Goal: Find specific page/section: Find specific page/section

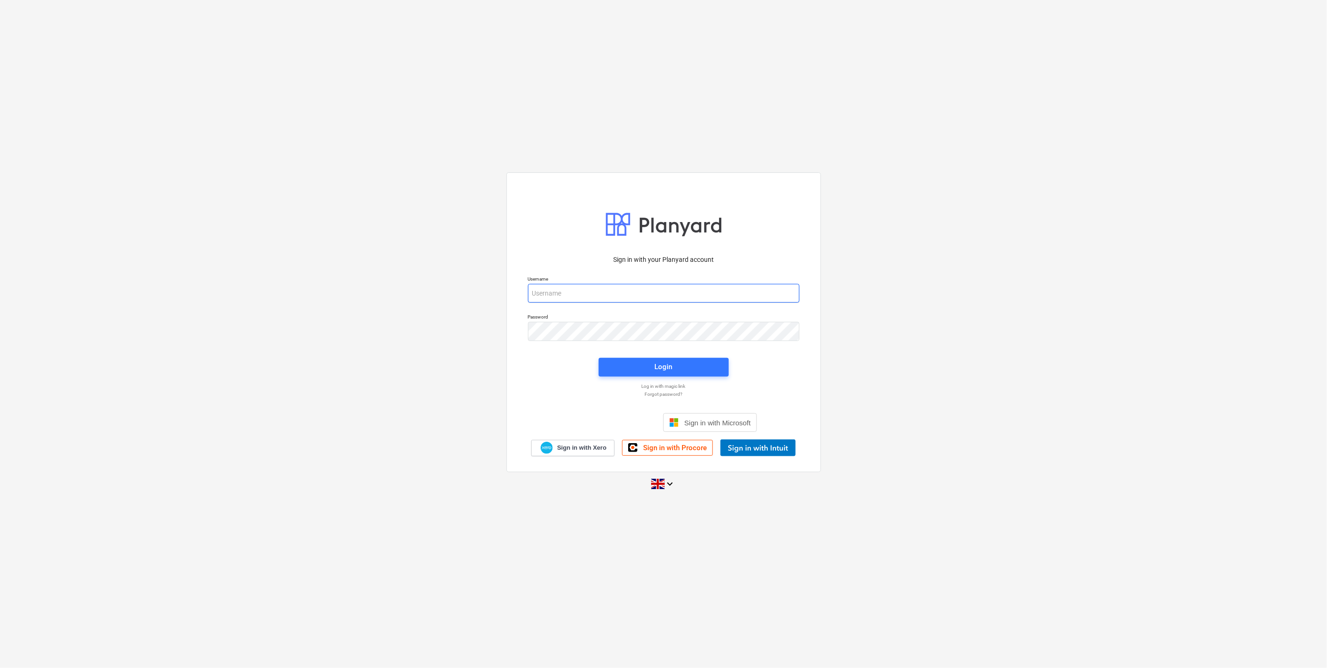
click at [679, 294] on input "email" at bounding box center [664, 293] width 272 height 19
type input "[EMAIL_ADDRESS][DOMAIN_NAME]"
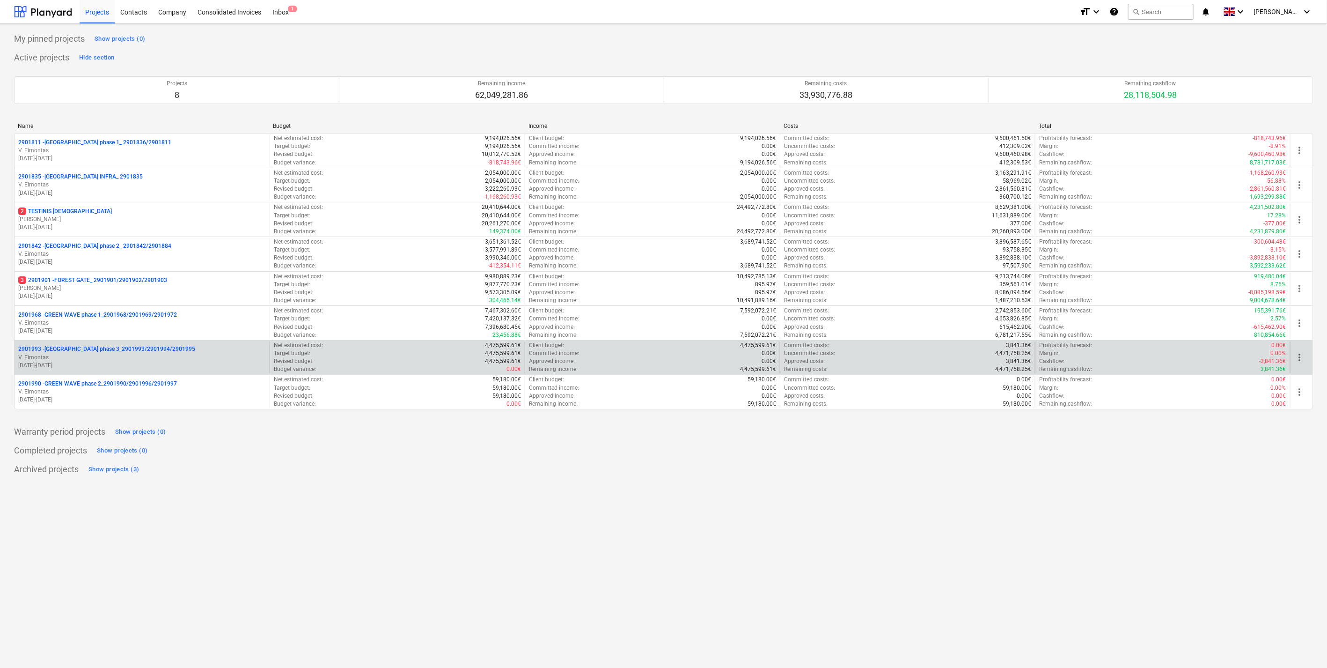
click at [109, 350] on p "2901993 - [GEOGRAPHIC_DATA] phase 3_2901993/2901994/2901995" at bounding box center [106, 349] width 177 height 8
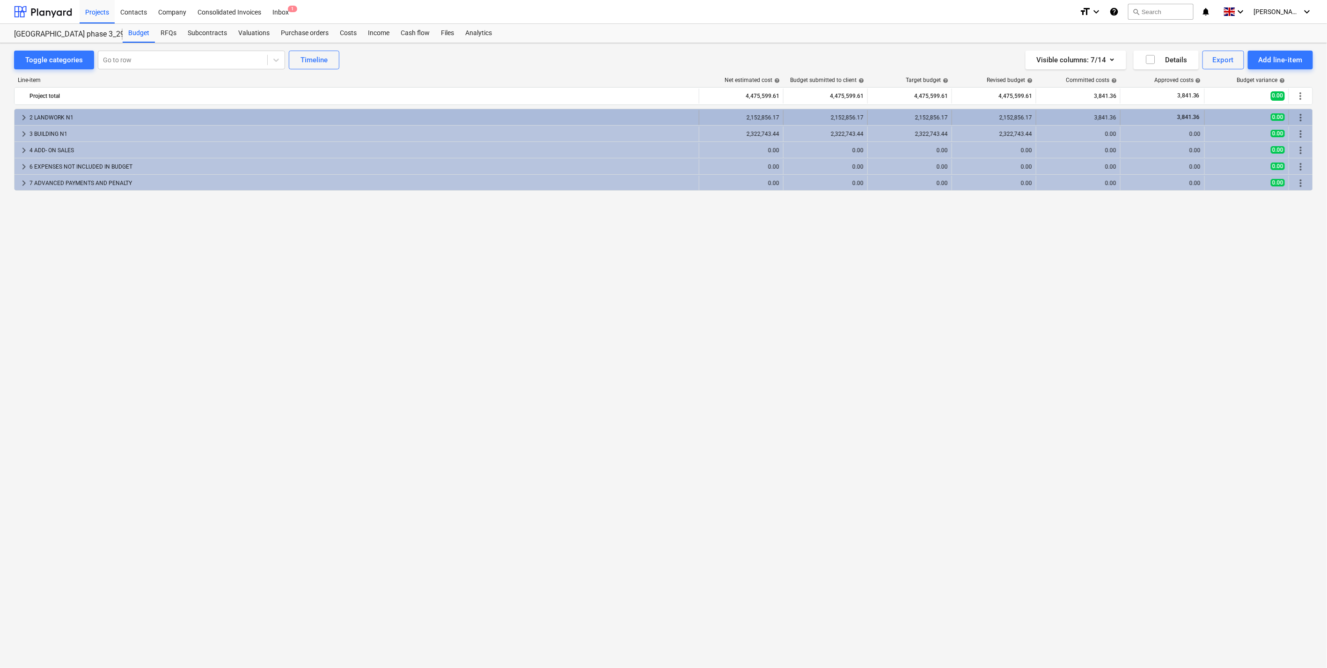
click at [23, 117] on span "keyboard_arrow_right" at bounding box center [23, 117] width 11 height 11
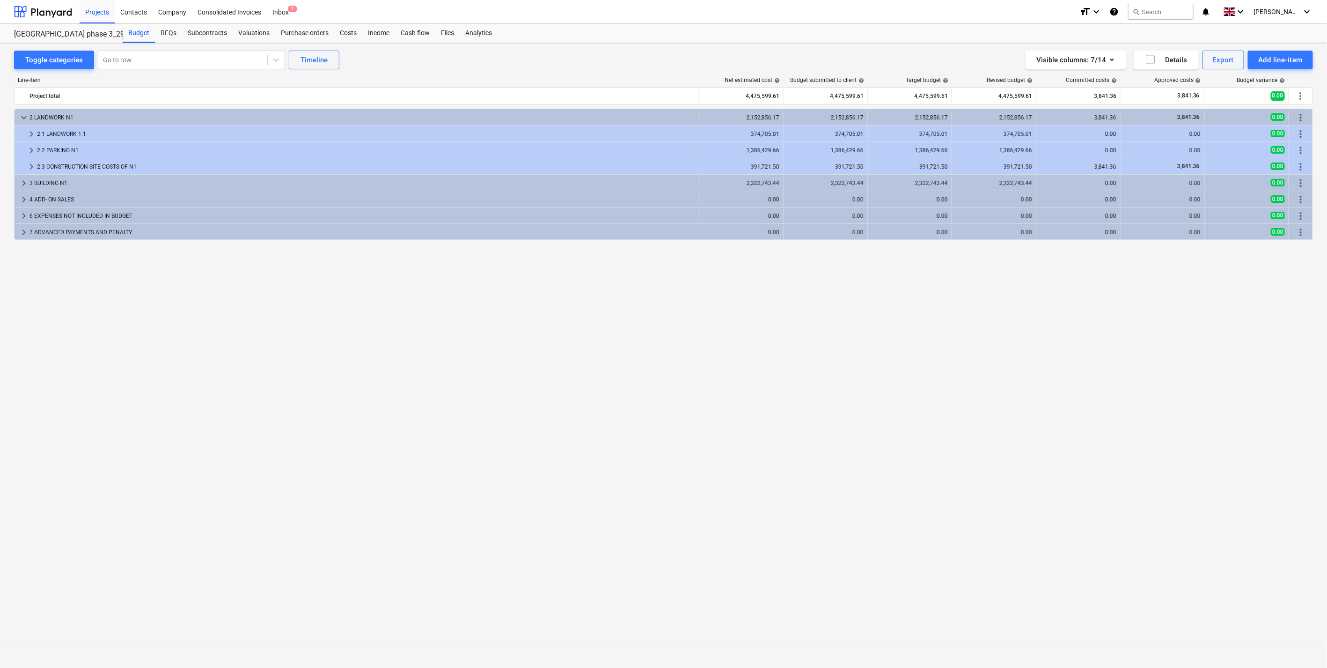
click at [23, 117] on span "keyboard_arrow_down" at bounding box center [23, 117] width 11 height 11
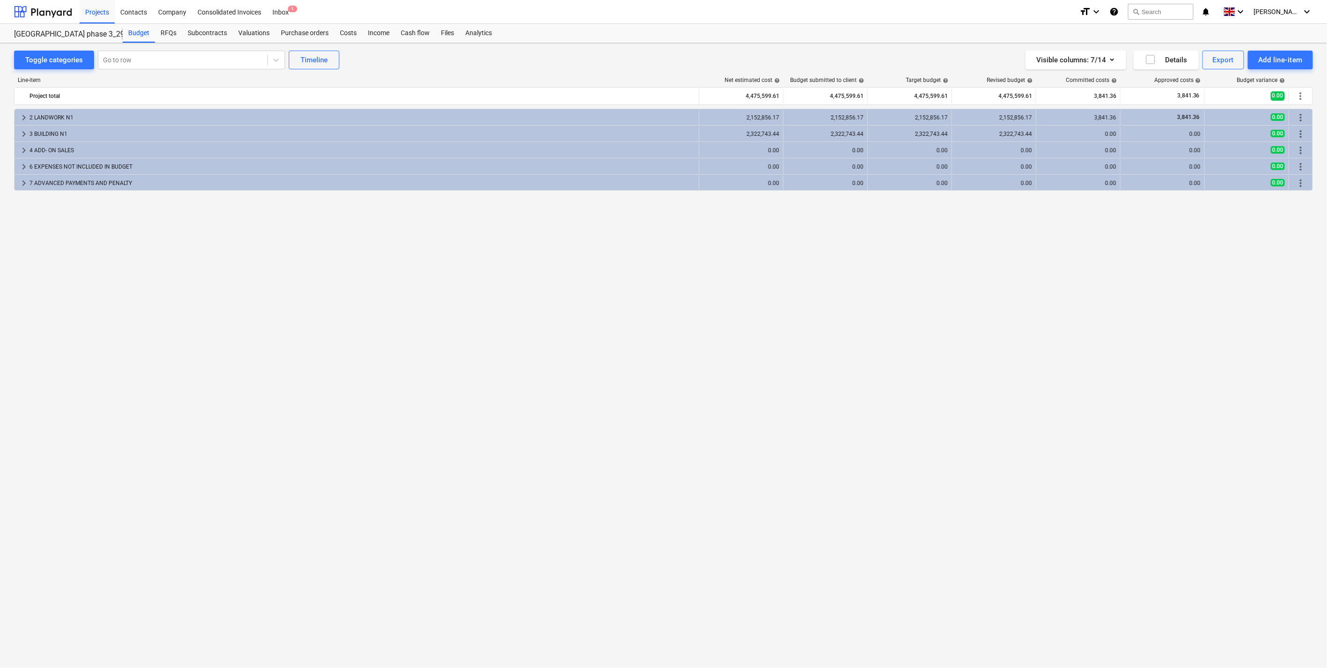
click at [612, 248] on div "keyboard_arrow_right 2 LANDWORK N1 2,152,856.17 2,152,856.17 2,152,856.17 2,152…" at bounding box center [663, 369] width 1299 height 520
click at [588, 235] on div "keyboard_arrow_right 2 LANDWORK N1 2,152,856.17 2,152,856.17 2,152,856.17 2,152…" at bounding box center [663, 369] width 1299 height 520
click at [25, 128] on span "keyboard_arrow_right" at bounding box center [23, 133] width 11 height 11
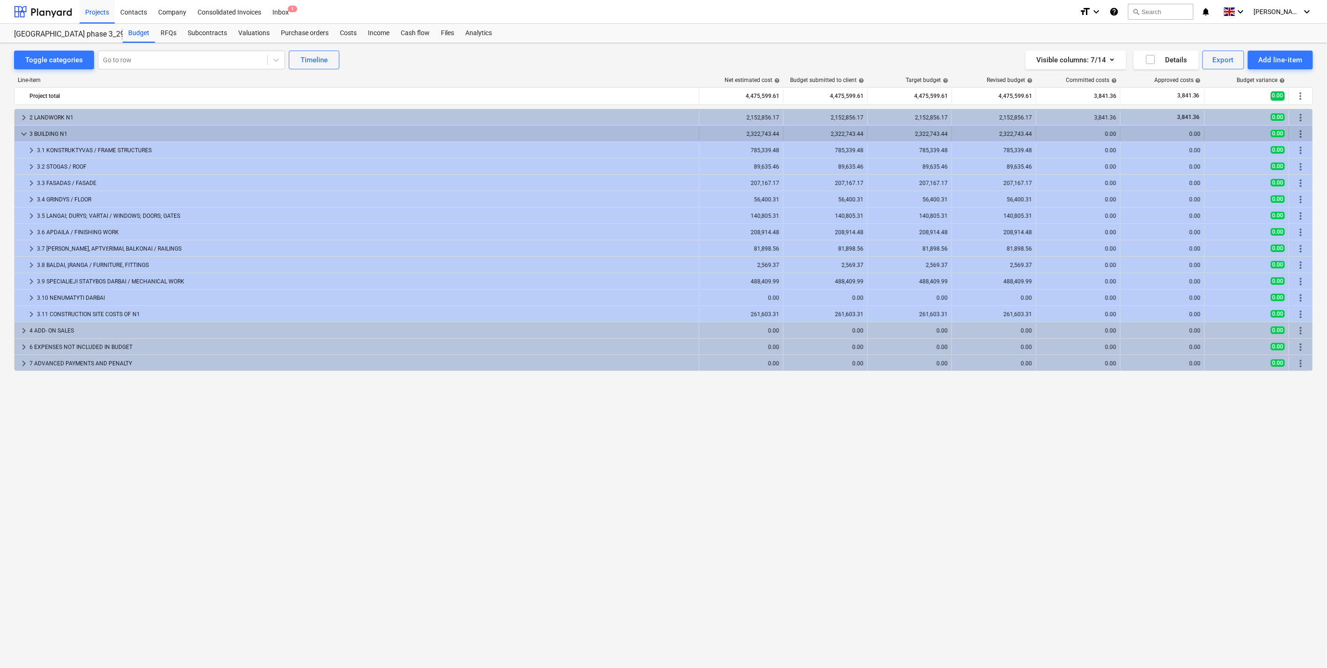
click at [25, 130] on span "keyboard_arrow_down" at bounding box center [23, 133] width 11 height 11
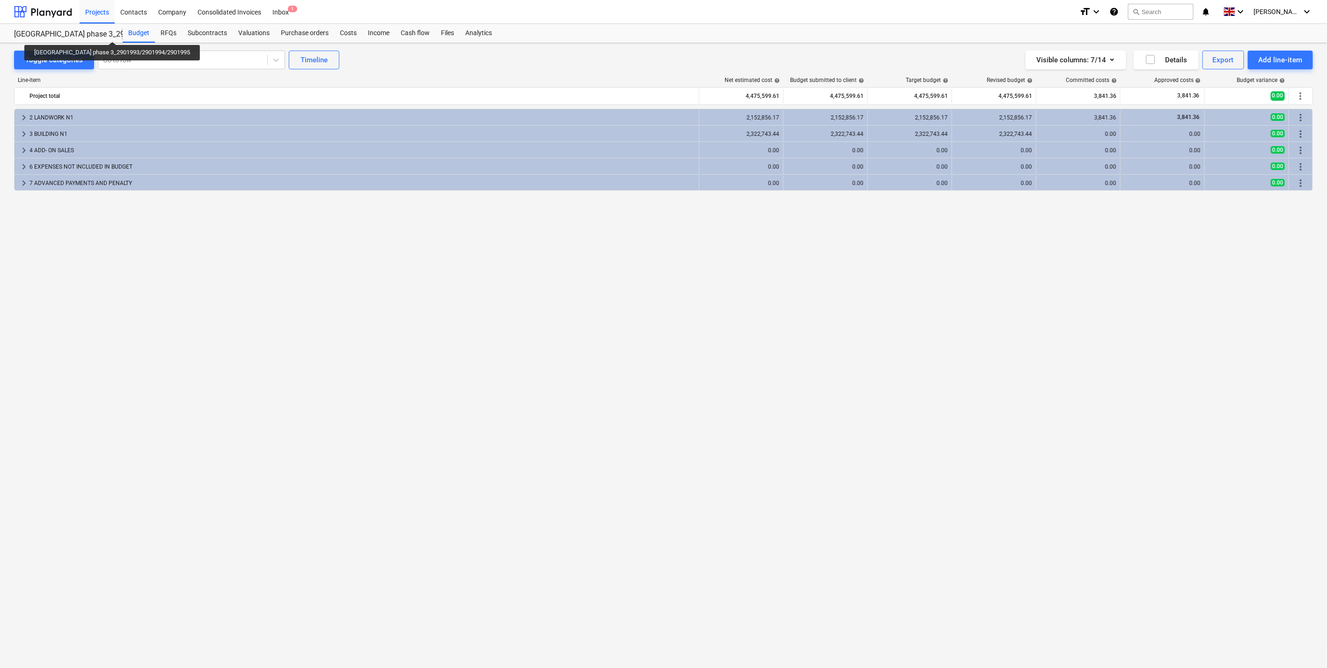
click at [102, 33] on div "[GEOGRAPHIC_DATA] phase 3_2901993/2901994/2901995" at bounding box center [62, 34] width 97 height 10
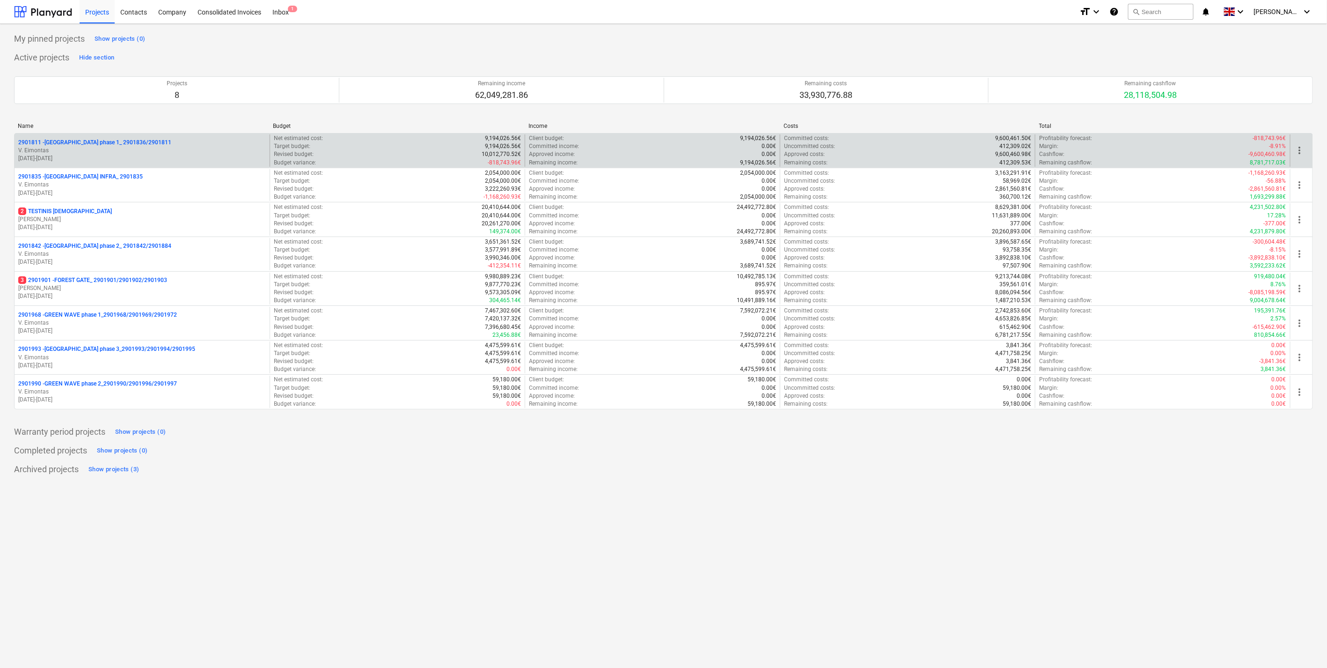
click at [130, 141] on p "2901811 - [GEOGRAPHIC_DATA] phase 1_ 2901836/2901811" at bounding box center [94, 143] width 153 height 8
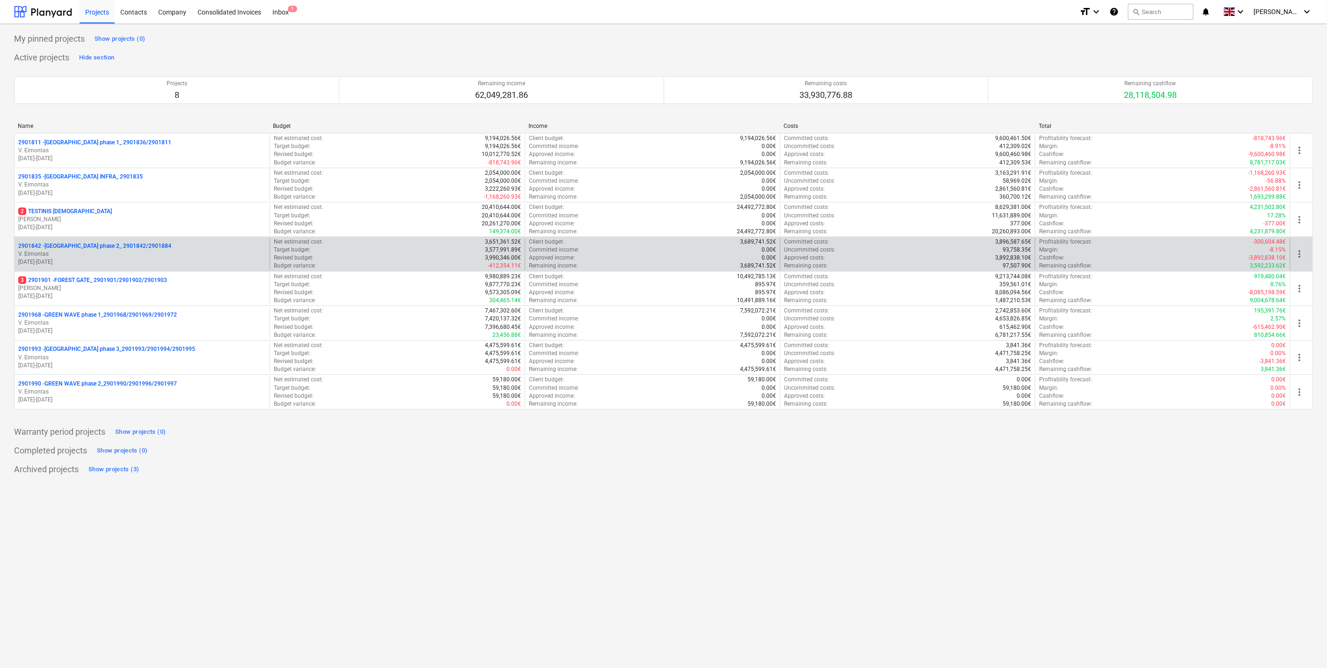
click at [116, 247] on p "2901842 - [GEOGRAPHIC_DATA] phase 2_ 2901842/2901884" at bounding box center [94, 246] width 153 height 8
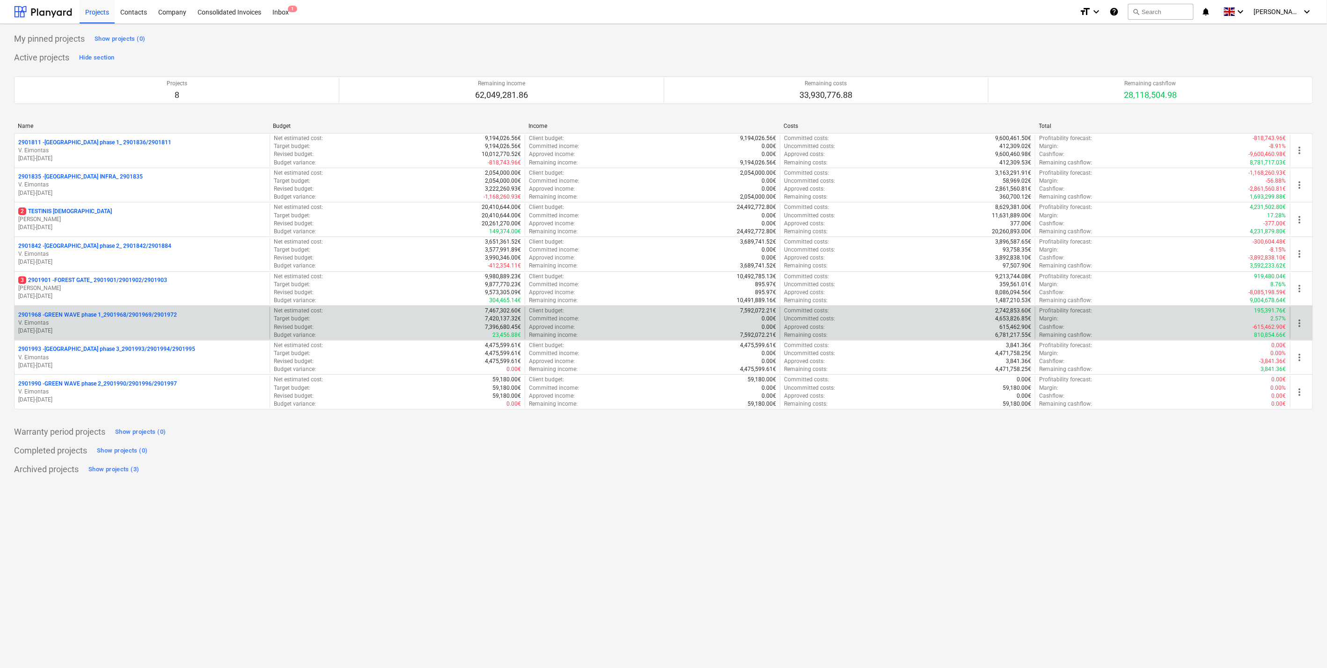
click at [120, 321] on p "V. Eimontas" at bounding box center [142, 323] width 248 height 8
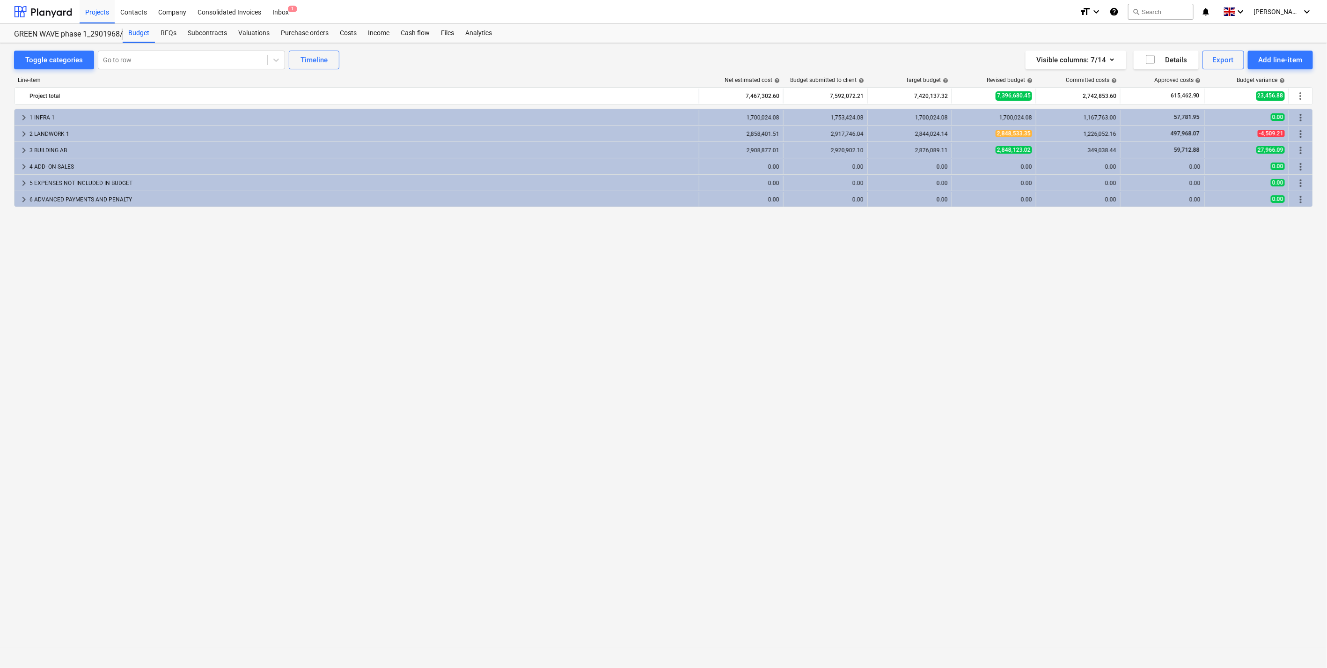
click at [305, 265] on div "keyboard_arrow_right 1 INFRA 1 1,700,024.08 1,753,424.08 1,700,024.08 1,700,024…" at bounding box center [663, 369] width 1299 height 520
click at [536, 298] on div "keyboard_arrow_right 1 INFRA 1 1,700,024.08 1,753,424.08 1,700,024.08 1,700,024…" at bounding box center [663, 369] width 1299 height 520
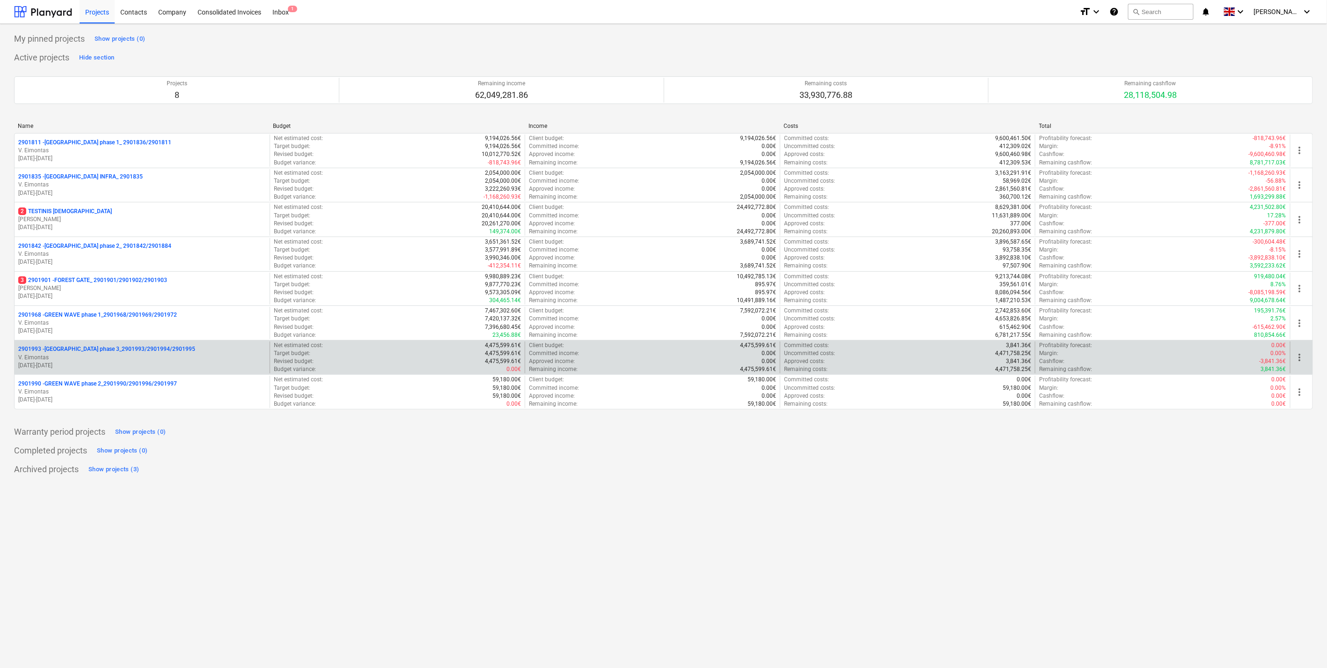
click at [127, 353] on p "2901993 - [GEOGRAPHIC_DATA] phase 3_2901993/2901994/2901995" at bounding box center [106, 349] width 177 height 8
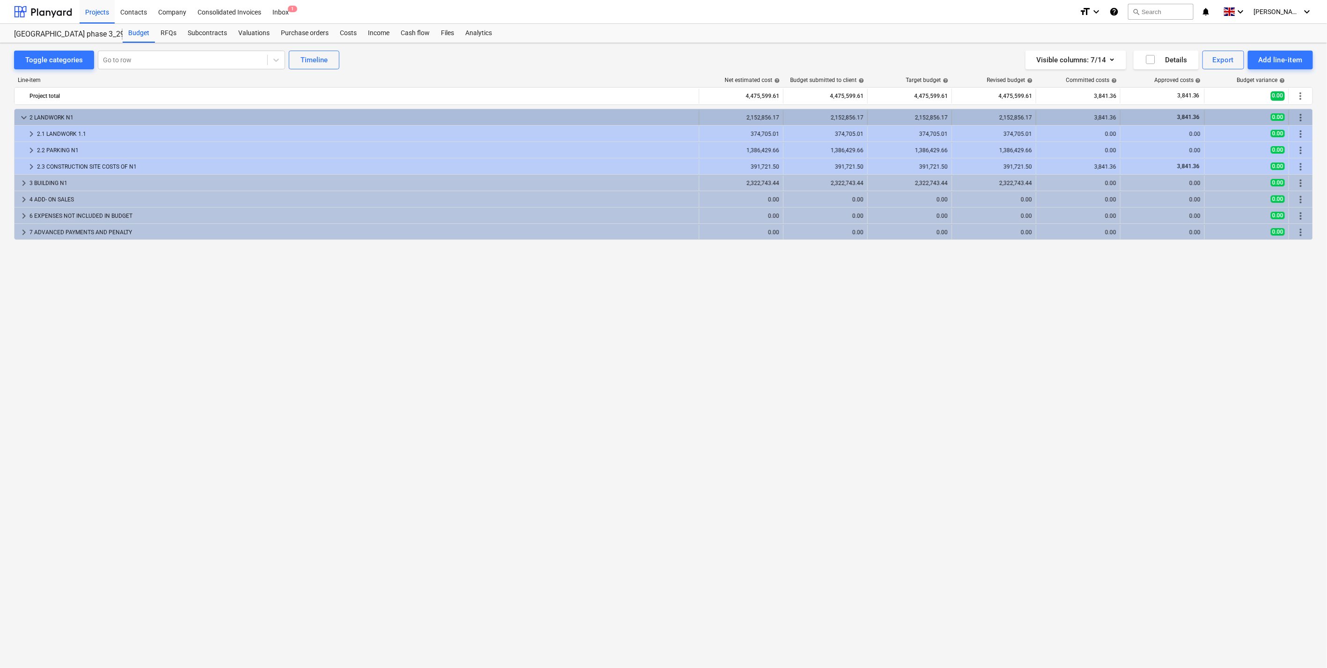
click at [122, 120] on div "2 LANDWORK N1" at bounding box center [362, 117] width 666 height 15
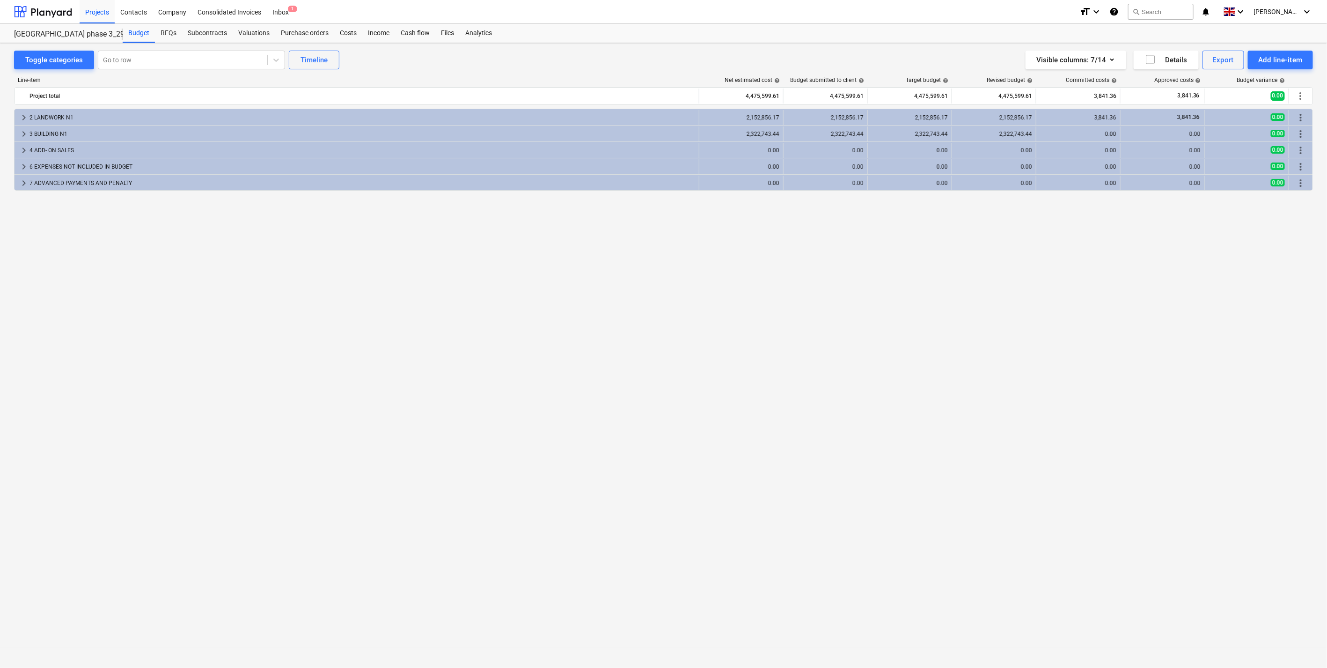
click at [122, 120] on div "2 LANDWORK N1" at bounding box center [362, 117] width 666 height 15
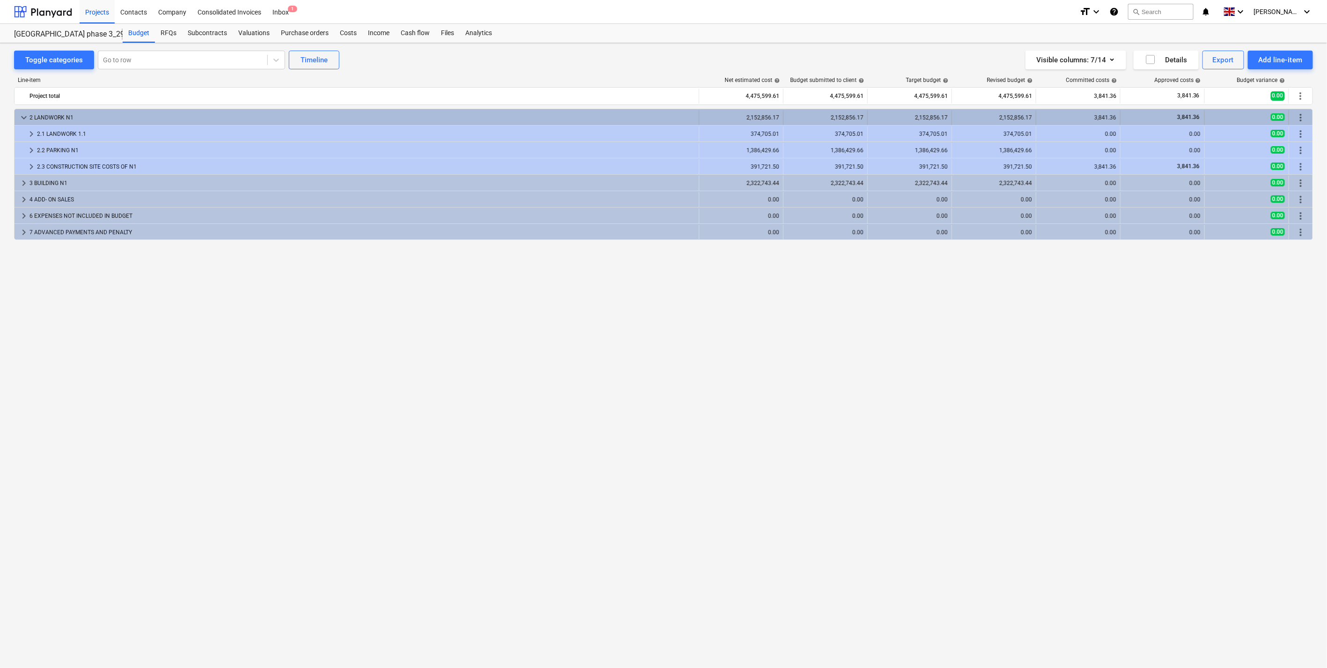
click at [124, 120] on div "2 LANDWORK N1" at bounding box center [362, 117] width 666 height 15
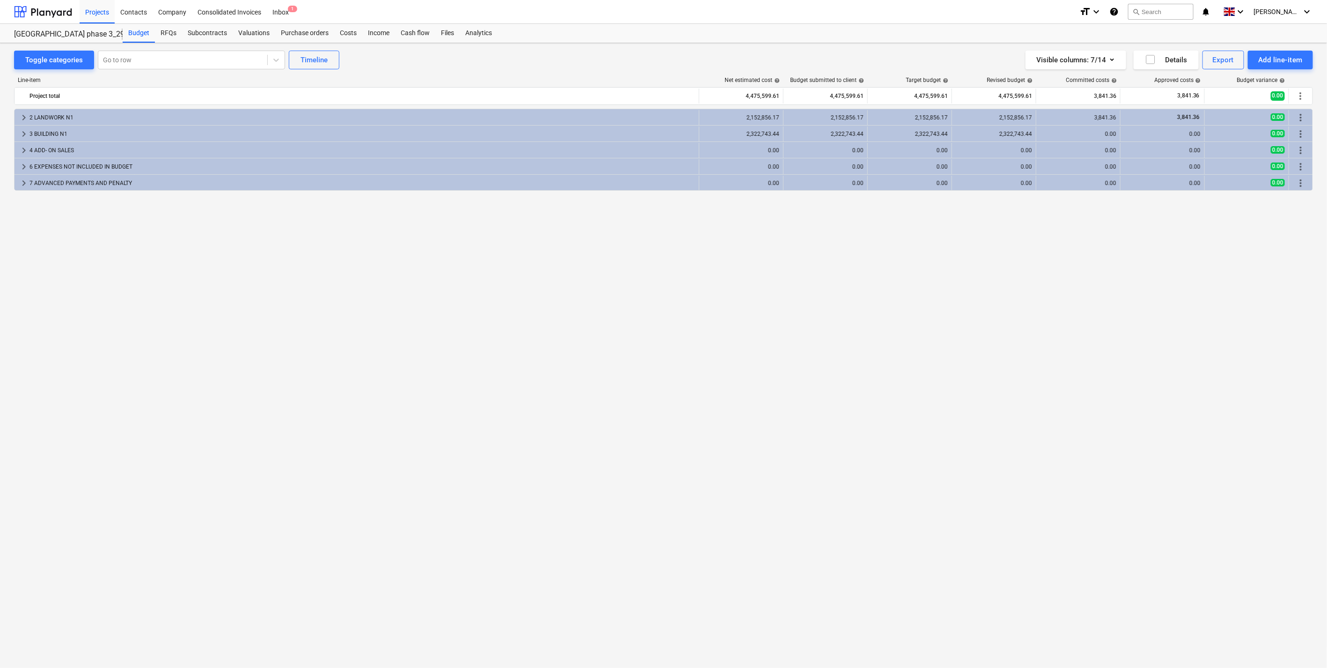
click at [124, 120] on div "2 LANDWORK N1" at bounding box center [362, 117] width 666 height 15
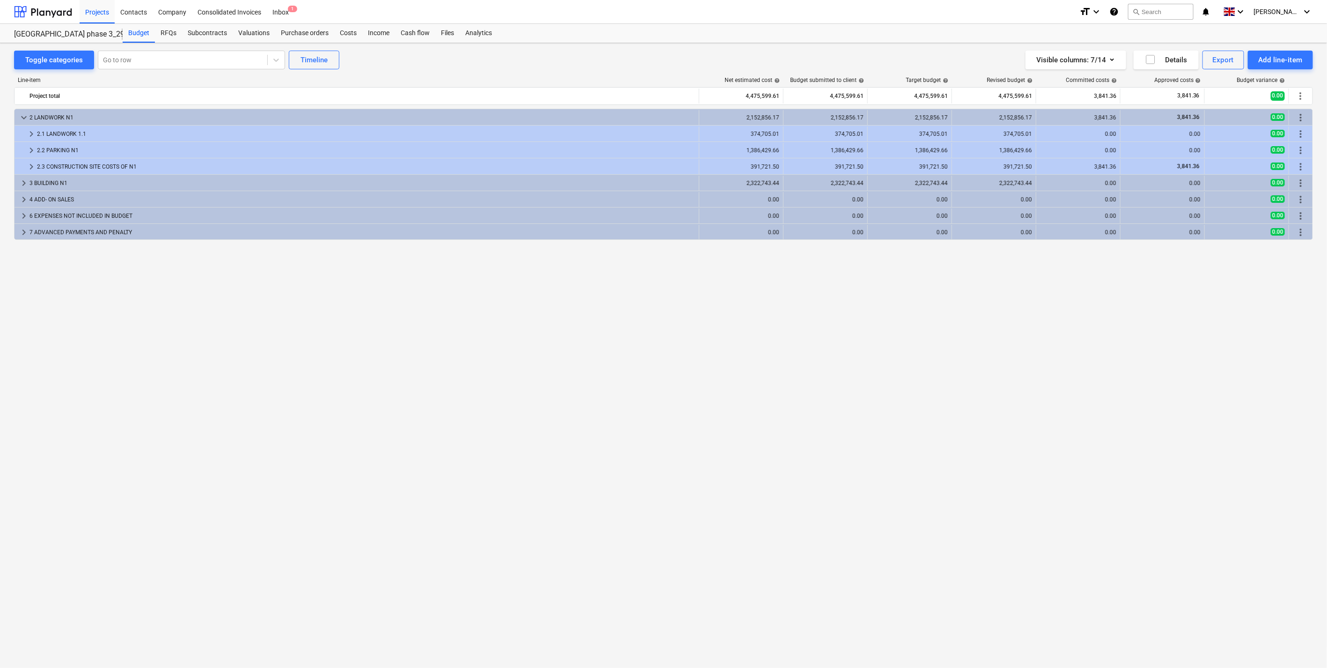
click at [124, 120] on div "2 LANDWORK N1" at bounding box center [362, 117] width 666 height 15
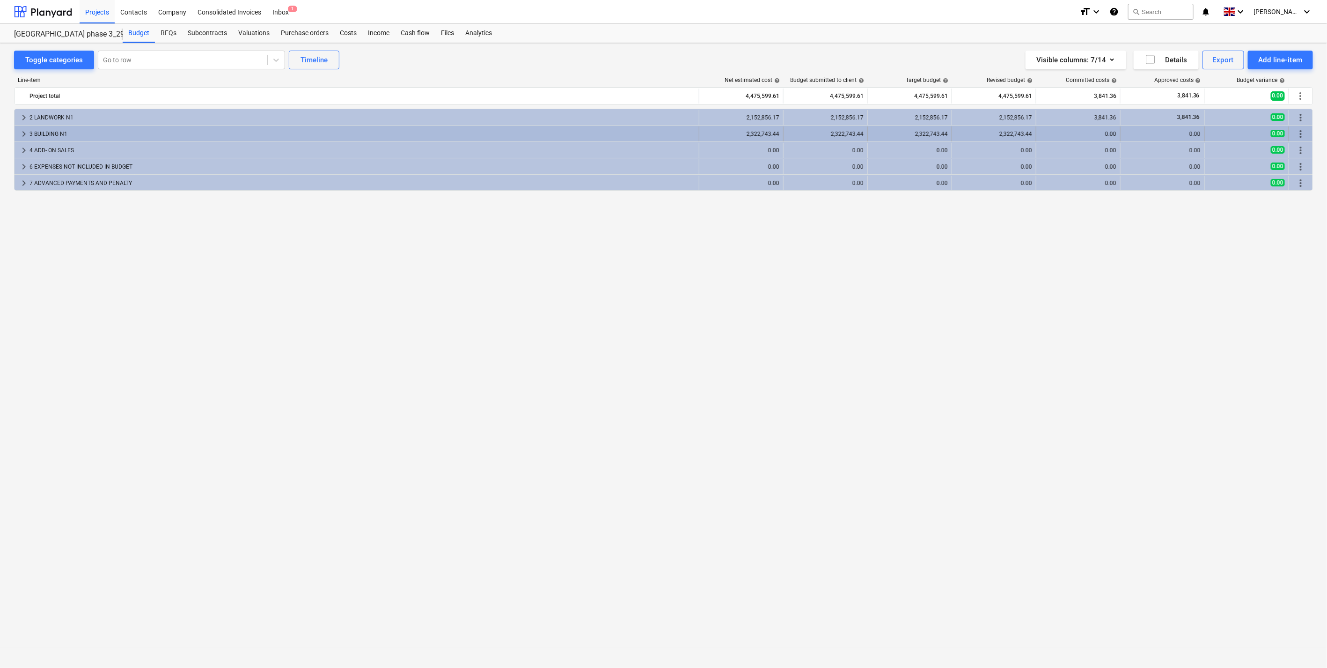
click at [121, 126] on div "keyboard_arrow_right 3 BUILDING N1 2,322,743.44 2,322,743.44 2,322,743.44 2,322…" at bounding box center [664, 133] width 1298 height 16
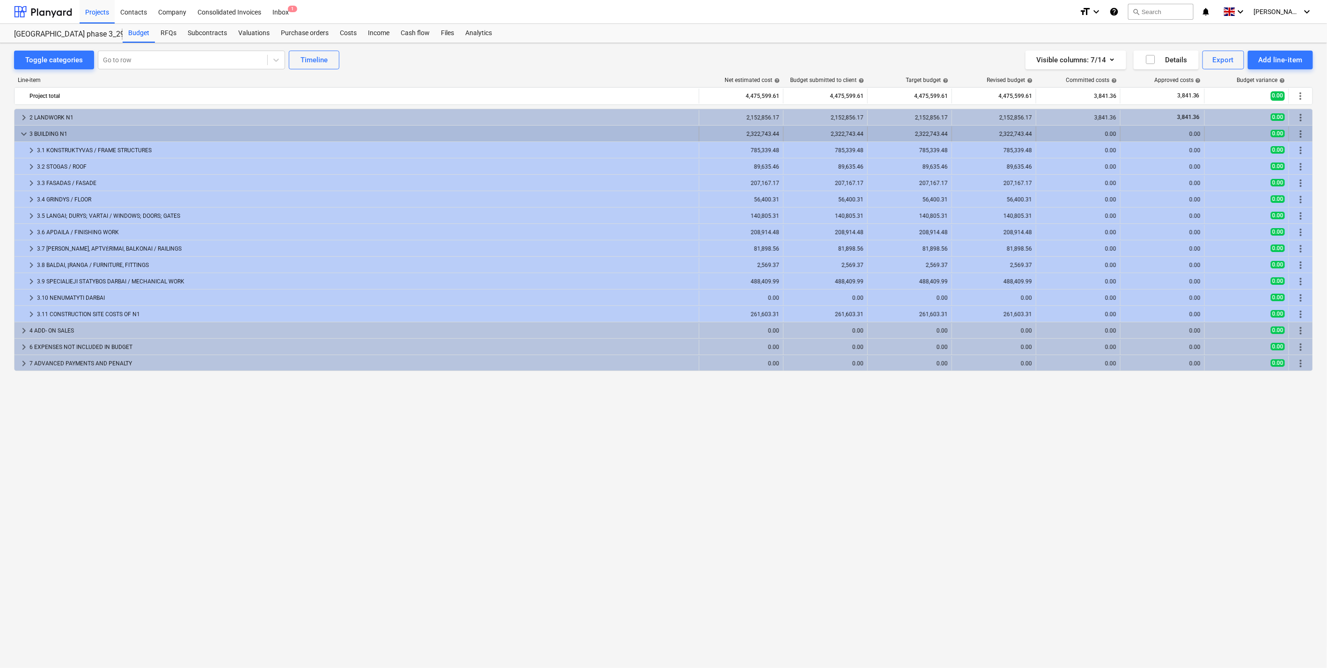
click at [123, 129] on div "3 BUILDING N1" at bounding box center [362, 133] width 666 height 15
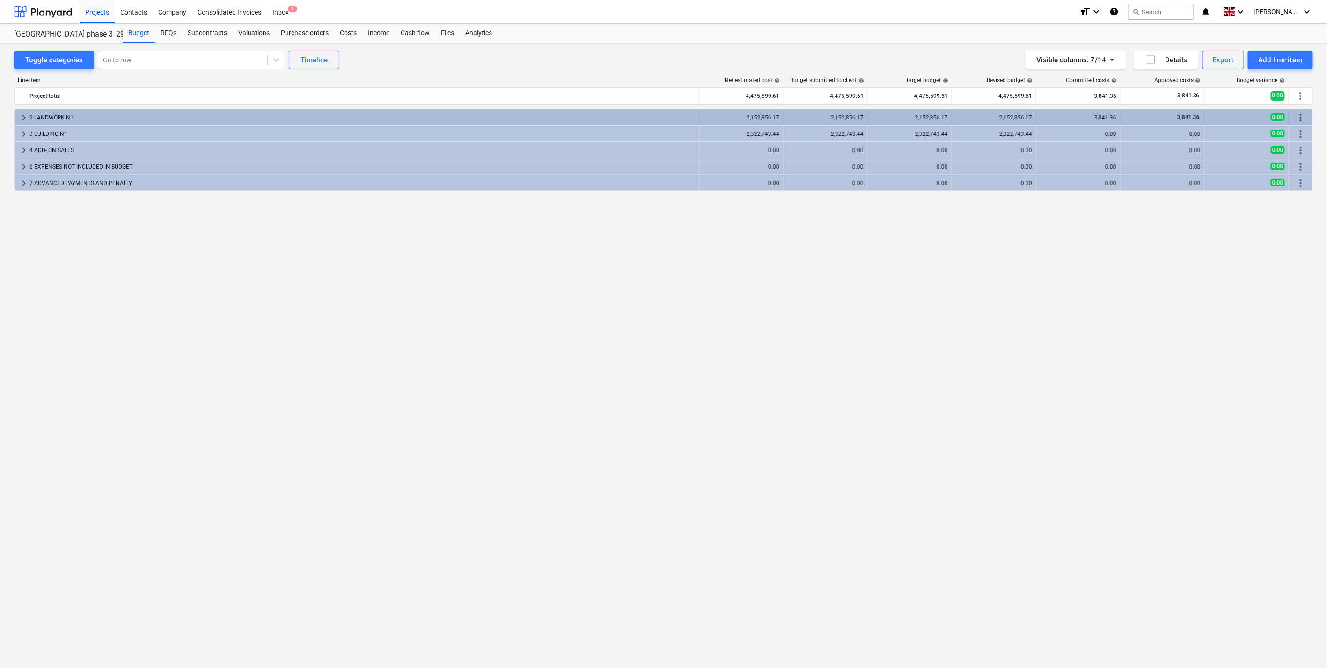
click at [124, 123] on div "2 LANDWORK N1" at bounding box center [362, 117] width 666 height 15
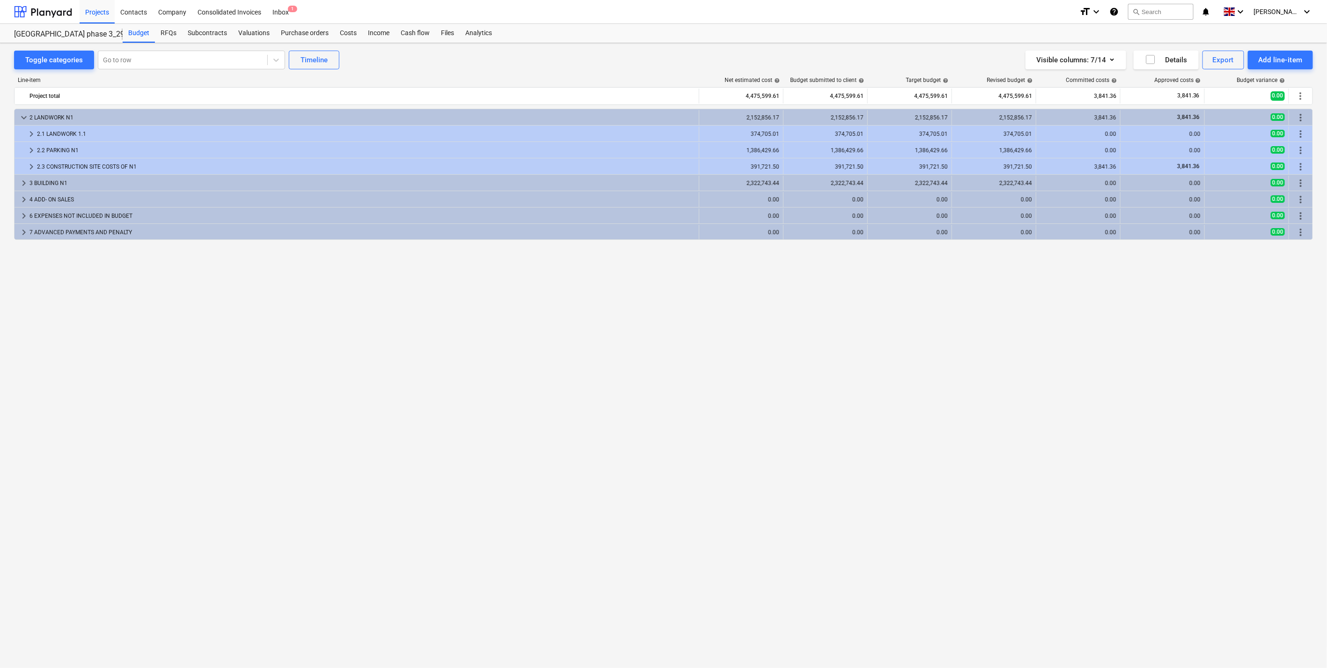
click at [124, 123] on div "2 LANDWORK N1" at bounding box center [362, 117] width 666 height 15
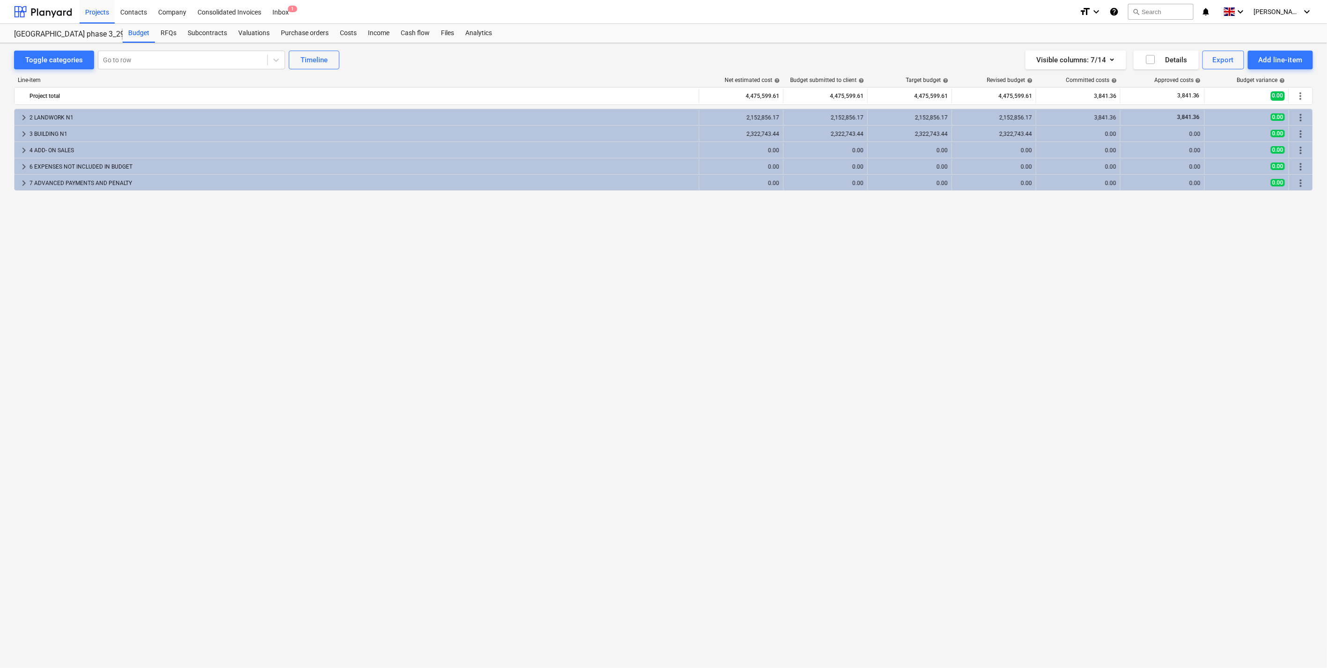
click at [103, 158] on div "keyboard_arrow_right 6 EXPENSES NOT INCLUDED IN BUDGET 0.00 0.00 0.00 0.00 0.00…" at bounding box center [663, 166] width 1299 height 16
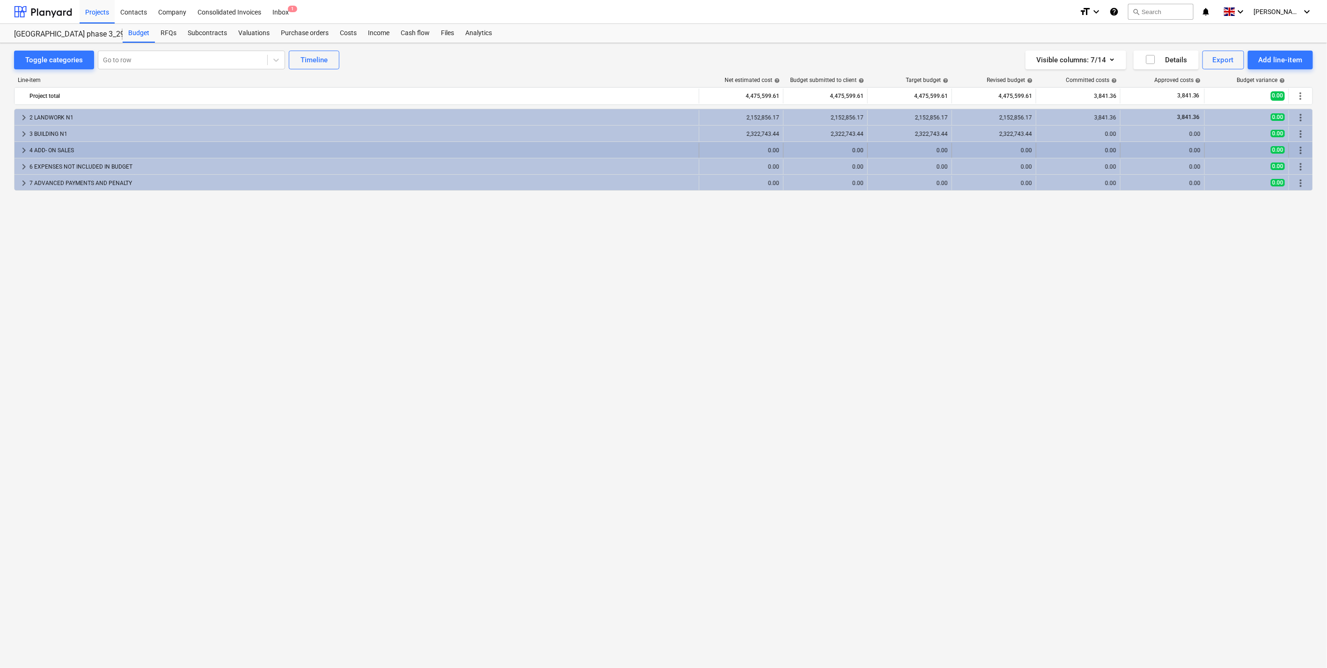
click at [106, 151] on div "4 ADD- ON SALES" at bounding box center [362, 150] width 666 height 15
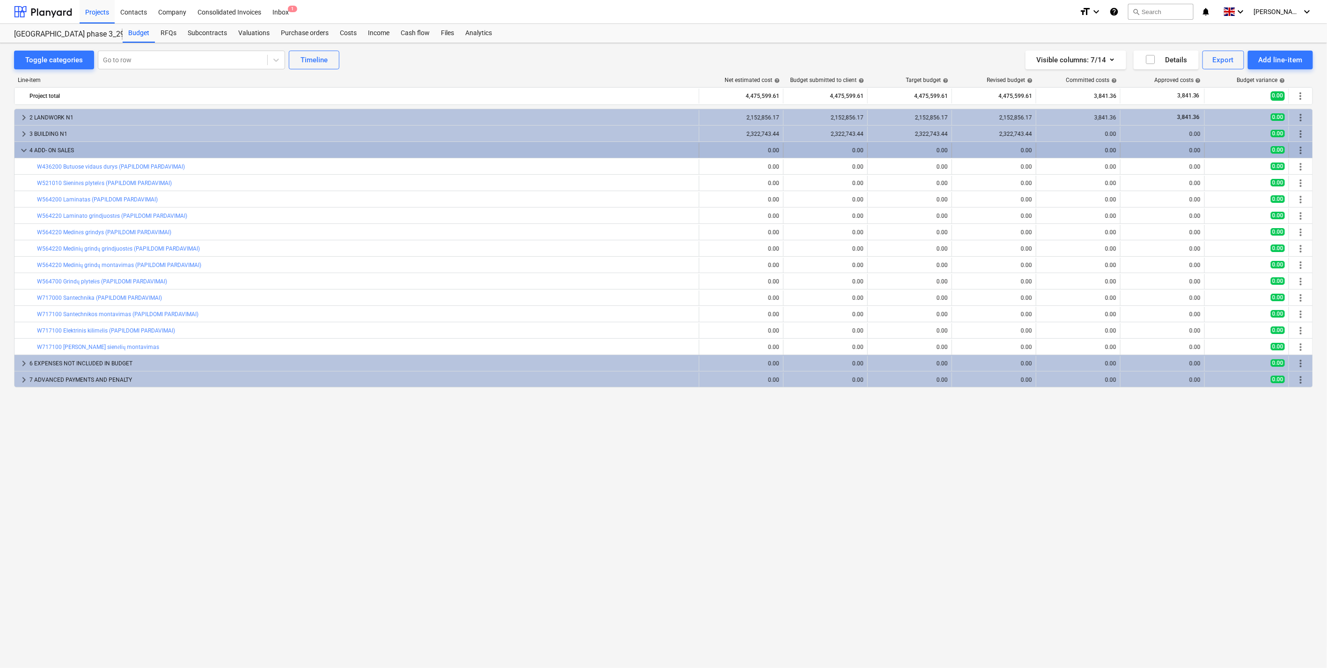
click at [108, 151] on div "4 ADD- ON SALES" at bounding box center [362, 150] width 666 height 15
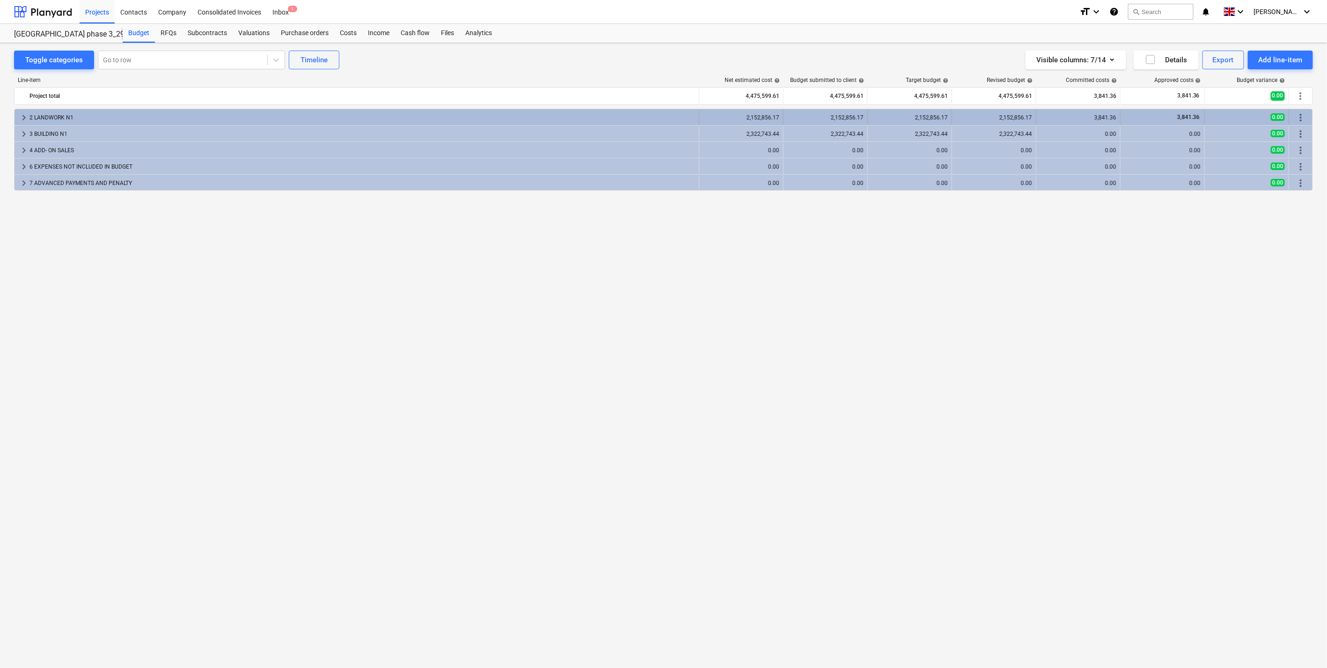
click at [113, 123] on div "2 LANDWORK N1" at bounding box center [362, 117] width 666 height 15
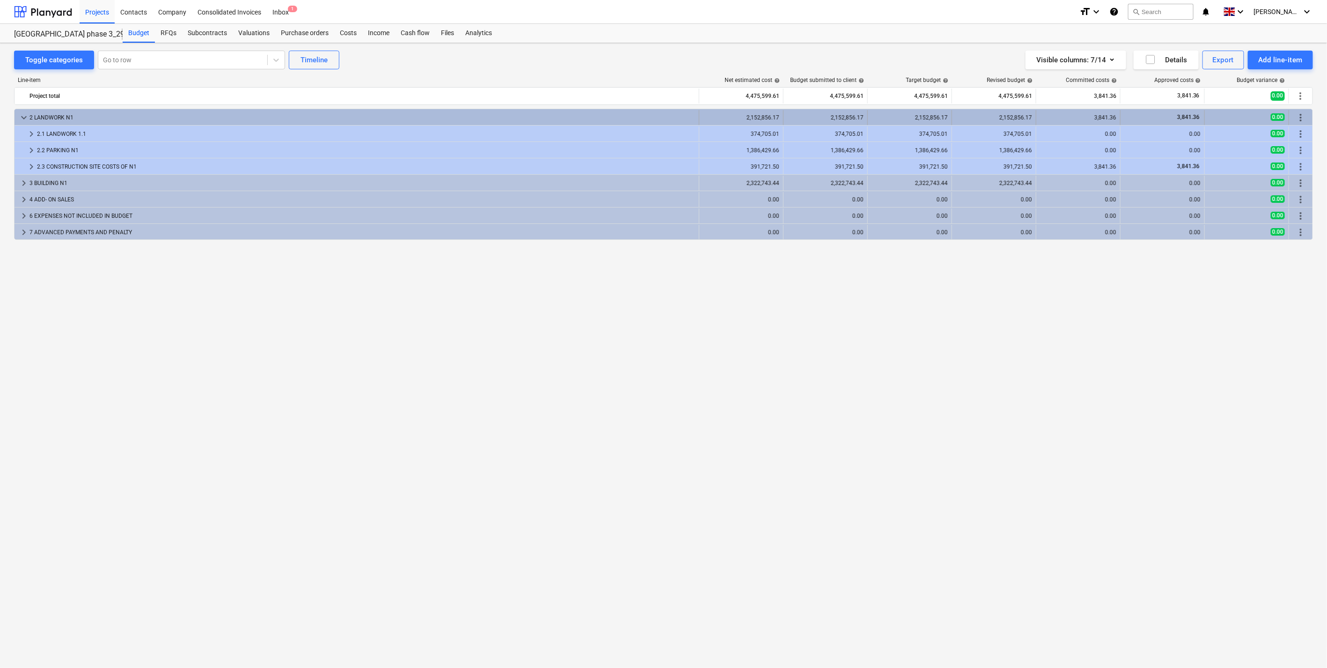
click at [115, 123] on div "2 LANDWORK N1" at bounding box center [362, 117] width 666 height 15
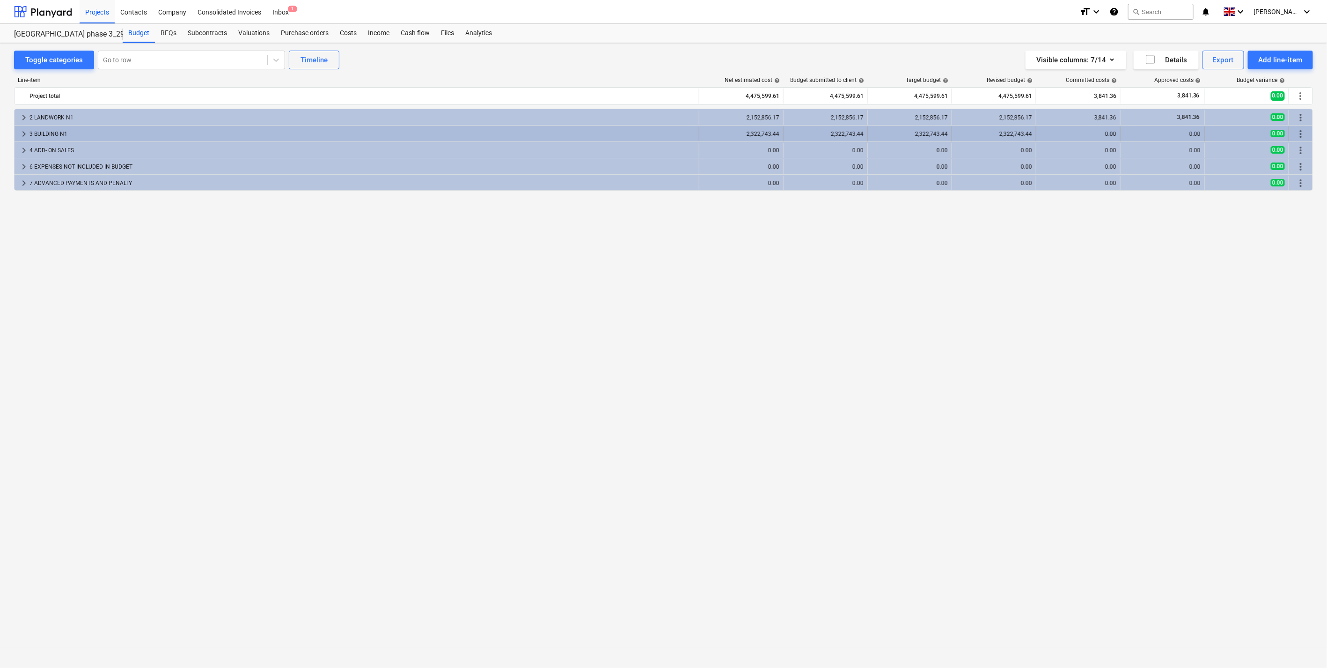
click at [113, 133] on div "3 BUILDING N1" at bounding box center [362, 133] width 666 height 15
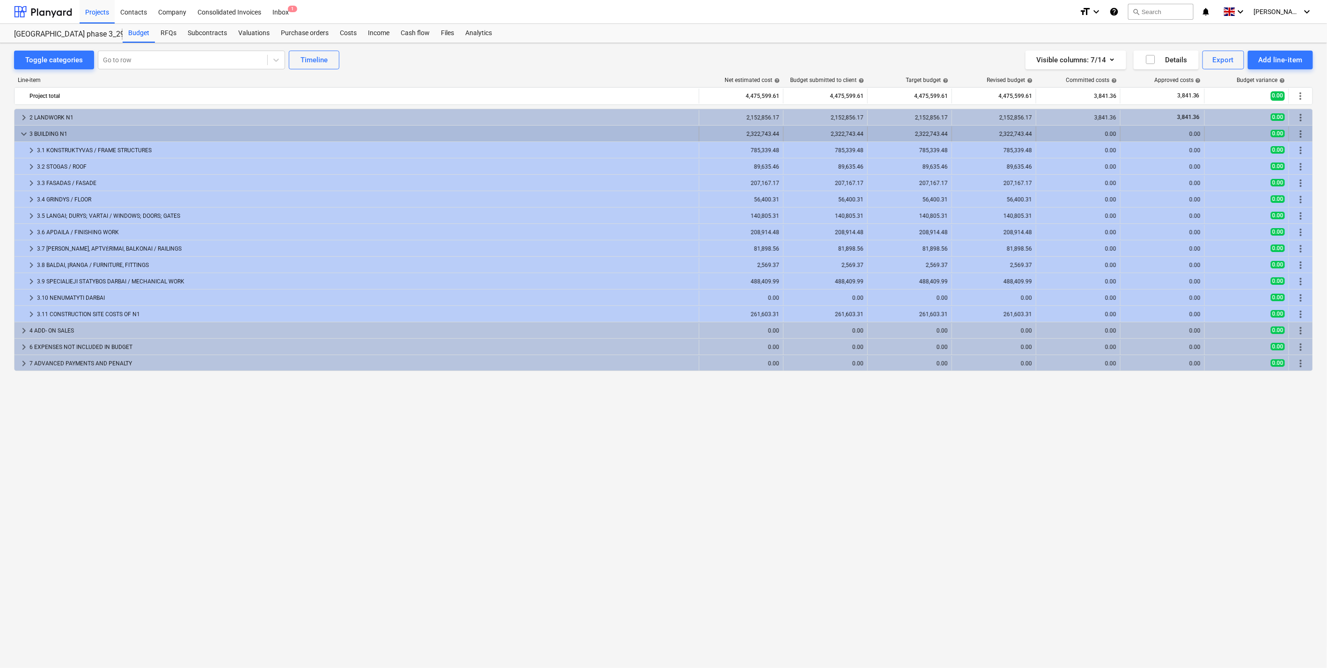
click at [115, 133] on div "3 BUILDING N1" at bounding box center [362, 133] width 666 height 15
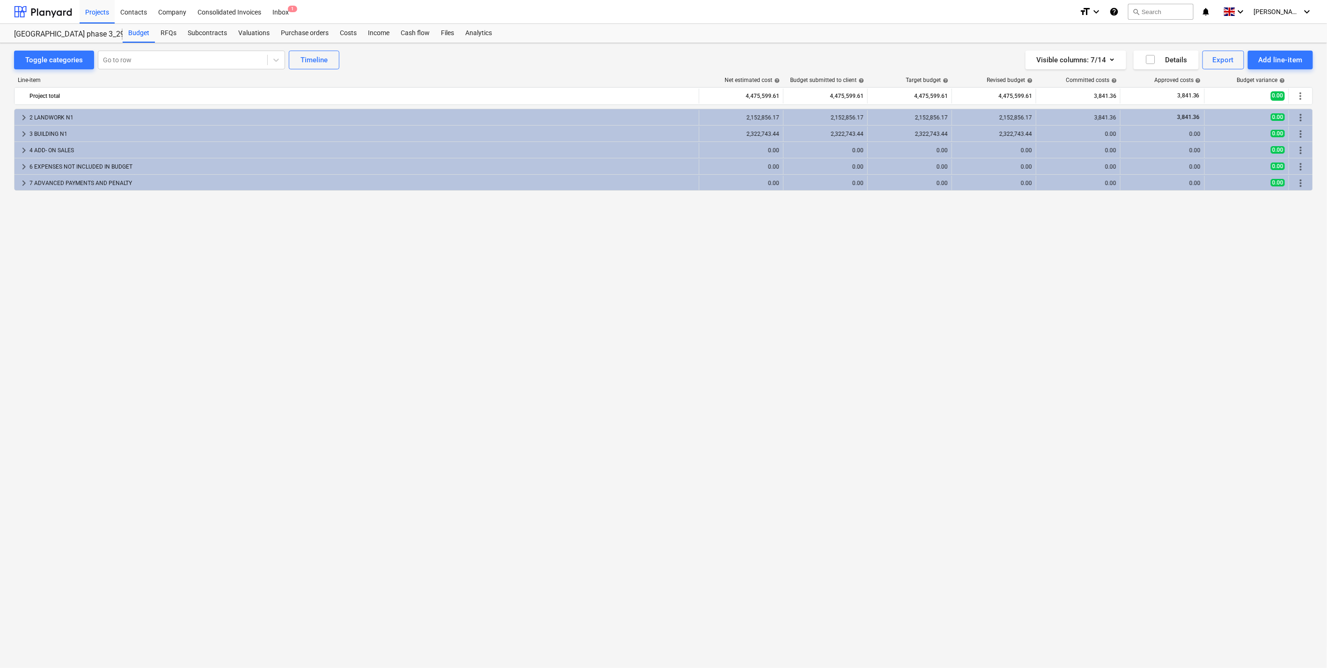
click at [350, 329] on div "keyboard_arrow_right 2 LANDWORK N1 2,152,856.17 2,152,856.17 2,152,856.17 2,152…" at bounding box center [663, 369] width 1299 height 520
drag, startPoint x: 330, startPoint y: 319, endPoint x: 316, endPoint y: 220, distance: 99.7
click at [330, 319] on div "keyboard_arrow_right 2 LANDWORK N1 2,152,856.17 2,152,856.17 2,152,856.17 2,152…" at bounding box center [663, 369] width 1299 height 520
